Goal: Use online tool/utility

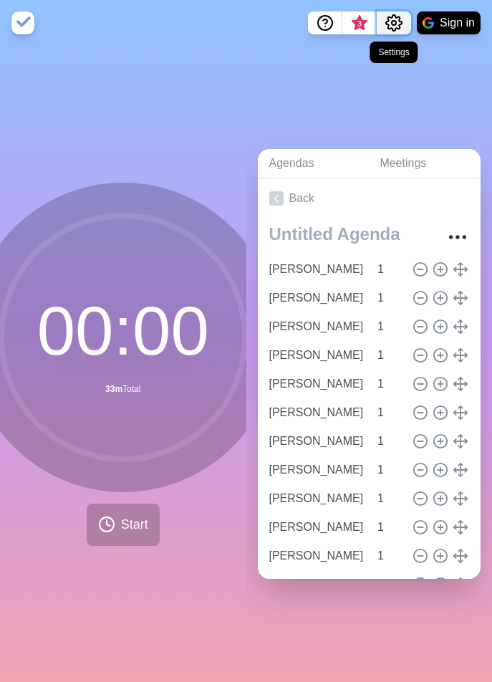
click at [400, 24] on icon "Settings" at bounding box center [394, 23] width 16 height 16
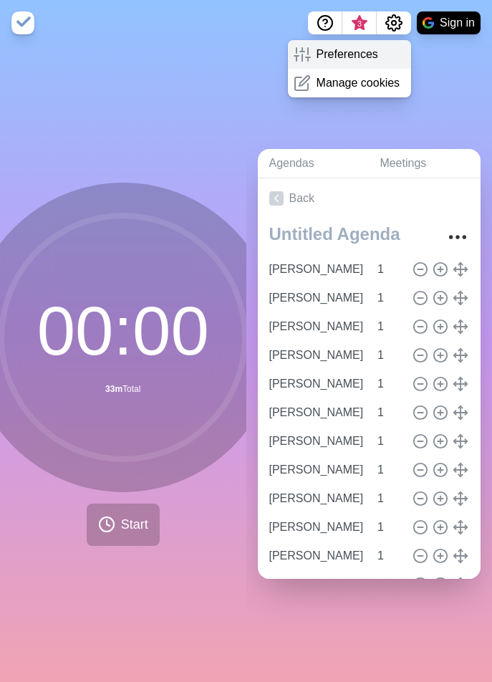
click at [352, 46] on p "Preferences" at bounding box center [347, 54] width 62 height 17
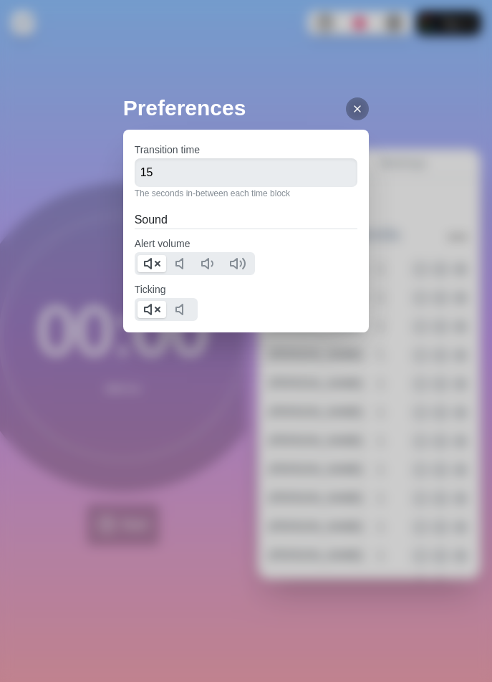
click at [352, 103] on icon at bounding box center [357, 108] width 11 height 11
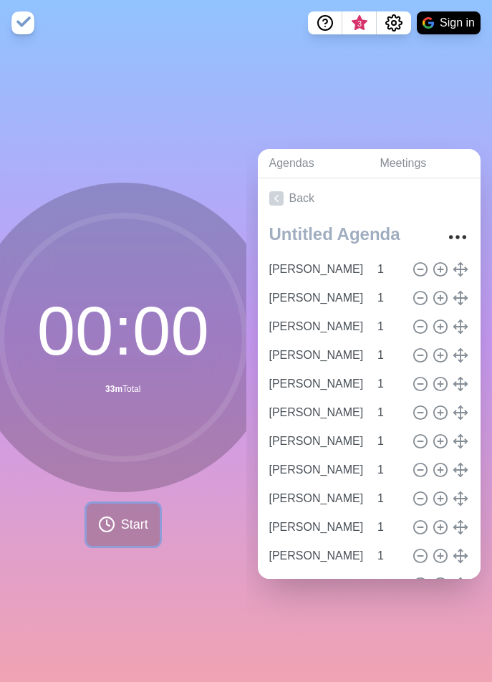
click at [112, 519] on button "Start" at bounding box center [123, 524] width 73 height 42
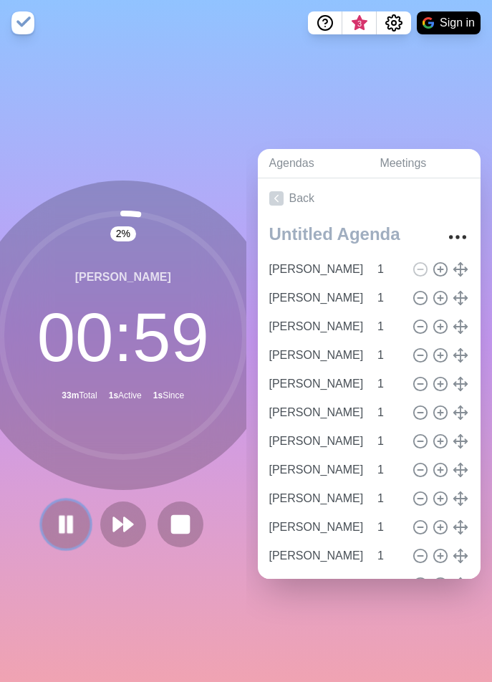
click at [68, 519] on rect at bounding box center [70, 524] width 4 height 16
click at [392, 26] on icon "Settings" at bounding box center [393, 22] width 17 height 17
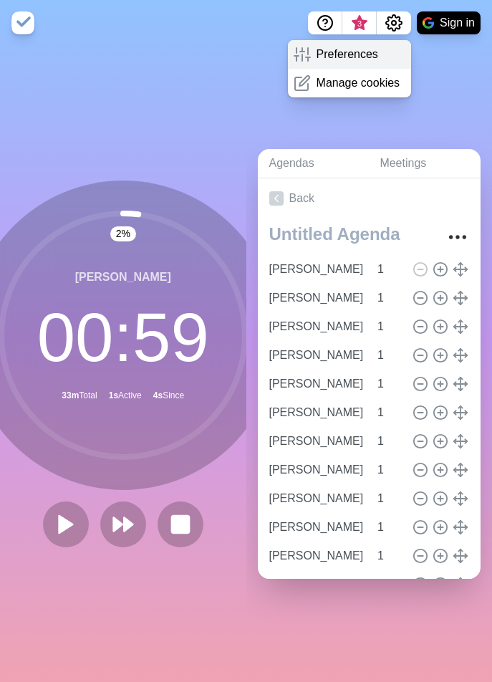
click at [335, 57] on p "Preferences" at bounding box center [347, 54] width 62 height 17
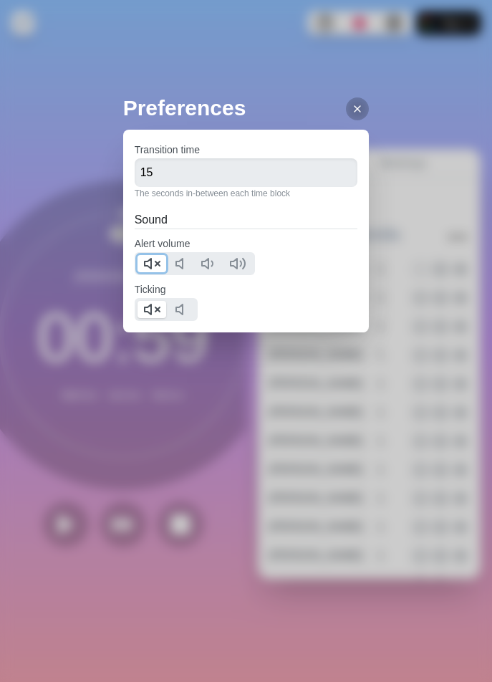
click at [147, 262] on polygon at bounding box center [148, 263] width 6 height 10
click at [154, 310] on icon at bounding box center [151, 309] width 17 height 17
click at [352, 103] on icon at bounding box center [357, 108] width 11 height 11
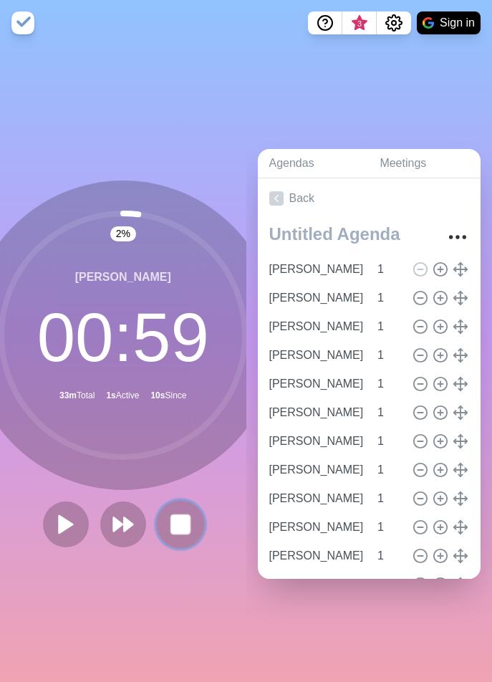
click at [168, 518] on icon at bounding box center [180, 524] width 24 height 24
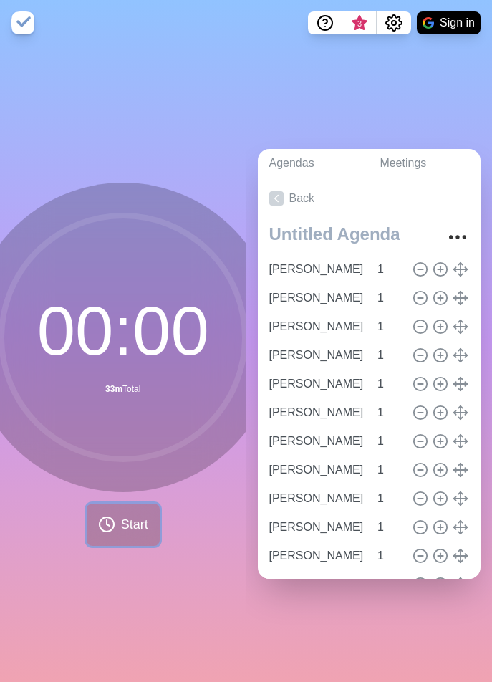
click at [108, 519] on circle at bounding box center [107, 524] width 14 height 14
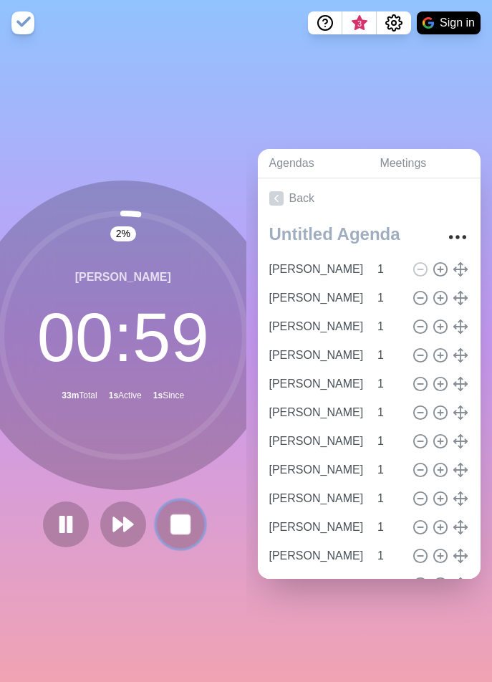
click at [171, 519] on rect at bounding box center [180, 524] width 18 height 18
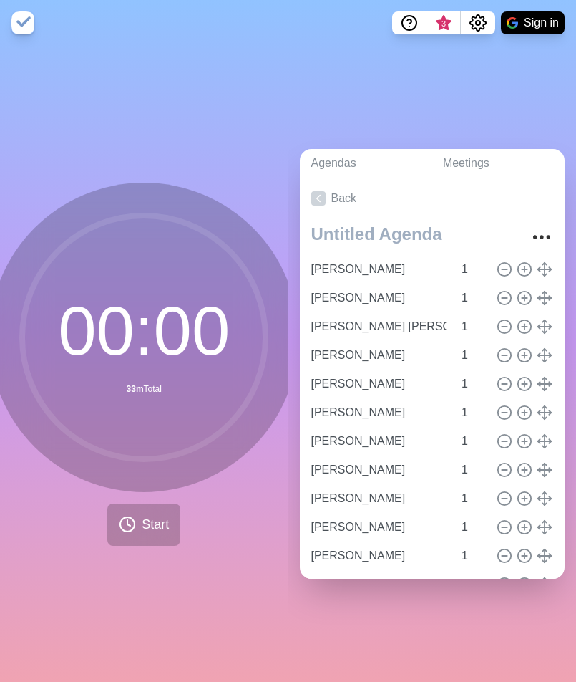
click at [419, 96] on div "Agendas Meetings Back [PERSON_NAME] 1 [PERSON_NAME] 1 Бормакова [PERSON_NAME] 1…" at bounding box center [433, 364] width 289 height 636
